Goal: Task Accomplishment & Management: Use online tool/utility

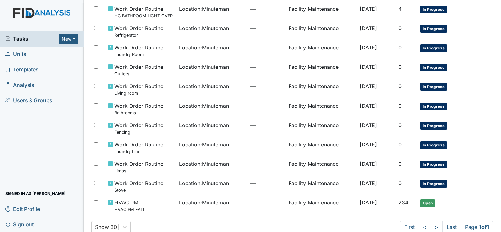
scroll to position [87, 0]
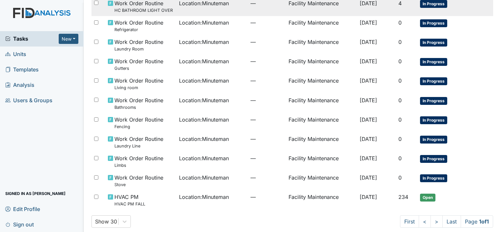
click at [306, 3] on td "Facility Maintenance" at bounding box center [321, 6] width 71 height 19
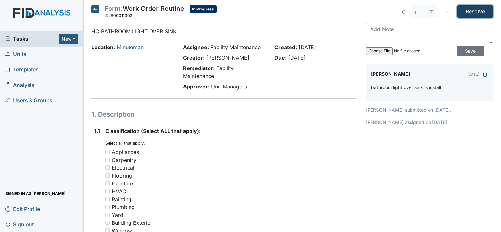
click at [462, 9] on input "Resolve" at bounding box center [475, 11] width 36 height 12
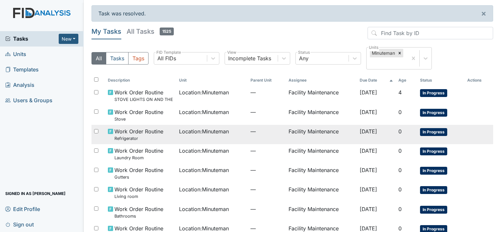
click at [189, 131] on span "Location : Minuteman" at bounding box center [204, 131] width 50 height 8
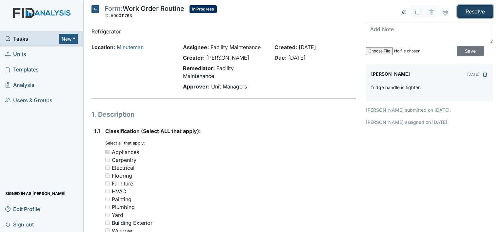
click at [465, 10] on input "Resolve" at bounding box center [475, 11] width 36 height 12
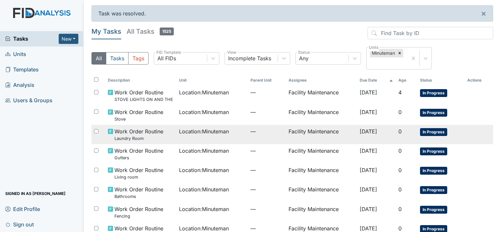
click at [204, 133] on span "Location : Minuteman" at bounding box center [204, 131] width 50 height 8
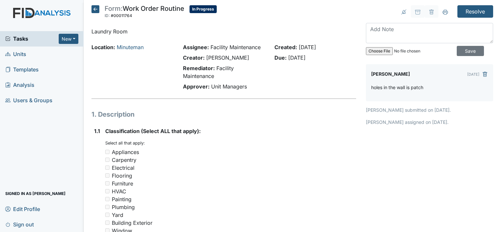
click at [420, 85] on p "holes in the wall is patch" at bounding box center [397, 87] width 52 height 7
click at [368, 26] on textarea at bounding box center [429, 33] width 127 height 20
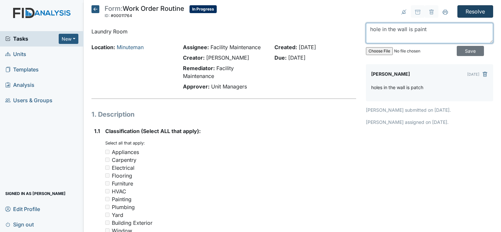
type textarea "hole in the wall is paint"
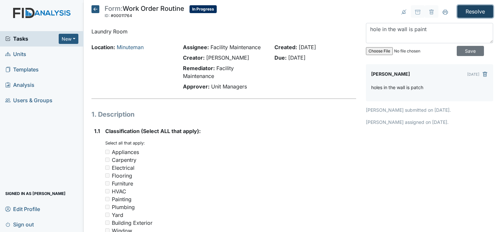
click at [463, 9] on input "Resolve" at bounding box center [475, 11] width 36 height 12
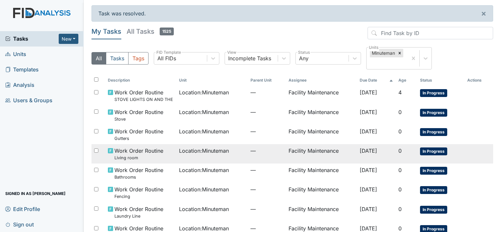
click at [204, 147] on span "Location : Minuteman" at bounding box center [204, 151] width 50 height 8
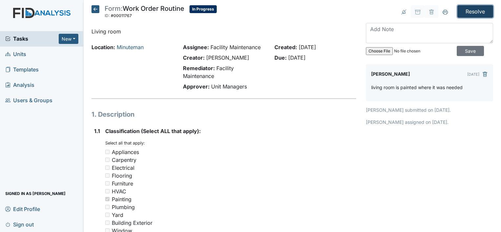
click at [464, 11] on input "Resolve" at bounding box center [475, 11] width 36 height 12
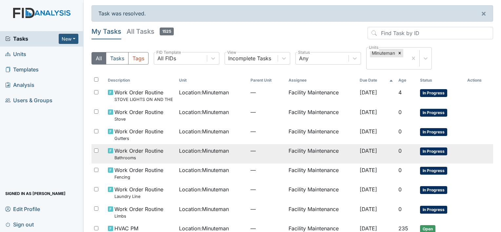
click at [149, 149] on span "Work Order Routine Bathrooms" at bounding box center [138, 154] width 49 height 14
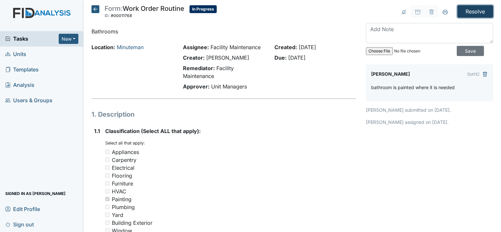
click at [469, 10] on input "Resolve" at bounding box center [475, 11] width 36 height 12
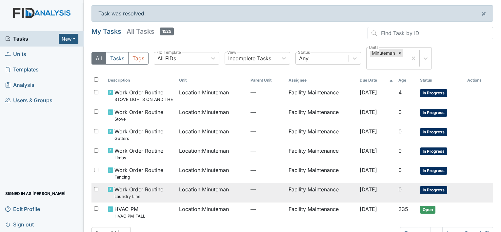
click at [125, 190] on span "Work Order Routine Laundry Line" at bounding box center [138, 192] width 49 height 14
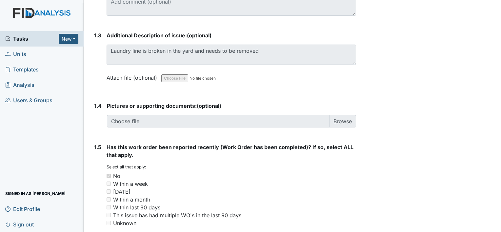
scroll to position [441, 0]
